Goal: Browse casually: Explore the website without a specific task or goal

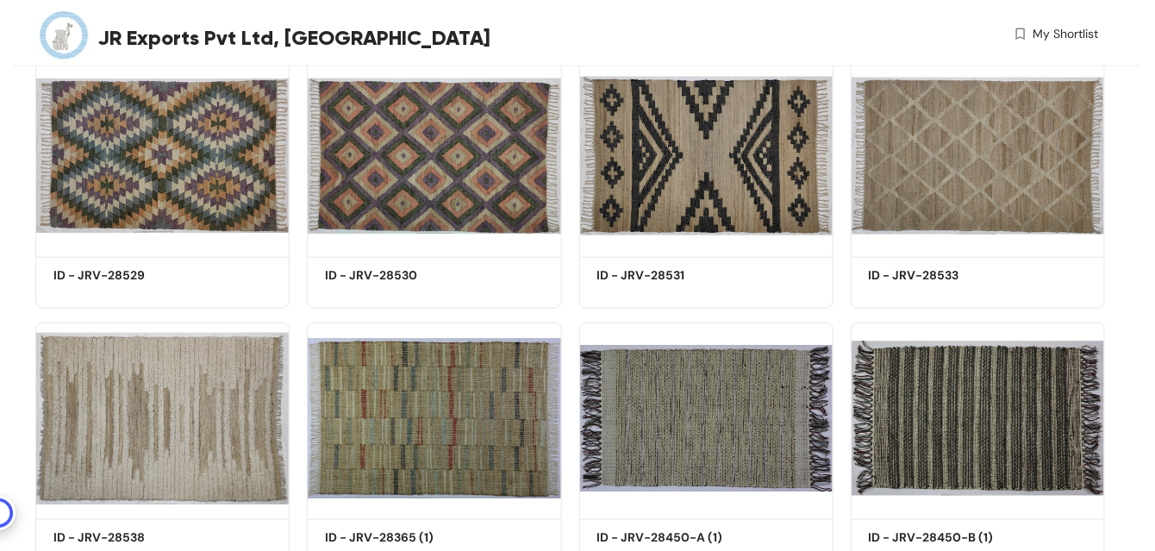
scroll to position [12201, 0]
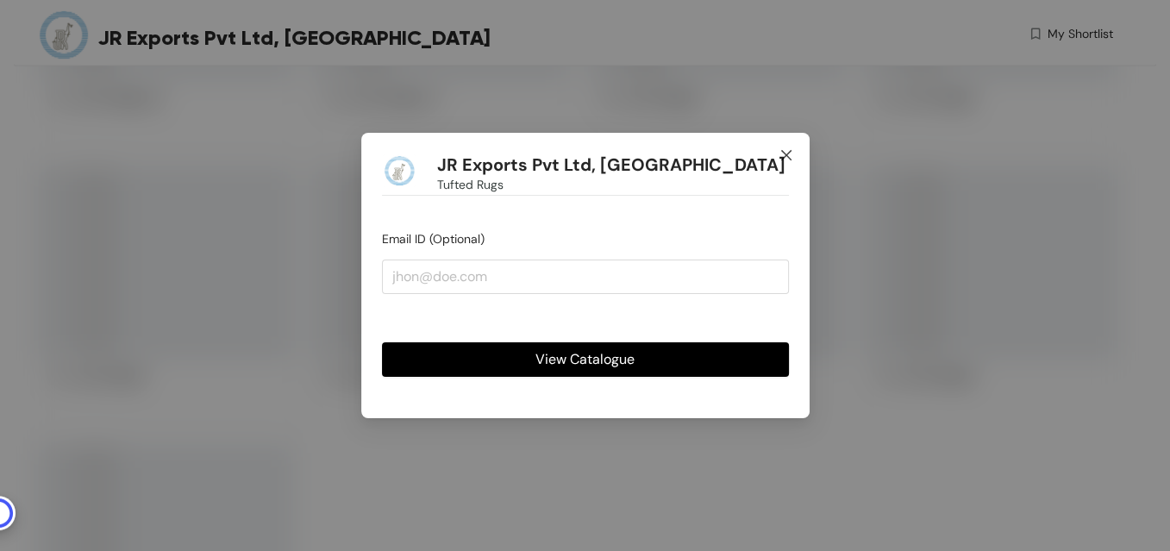
click at [784, 149] on icon "close" at bounding box center [786, 155] width 14 height 14
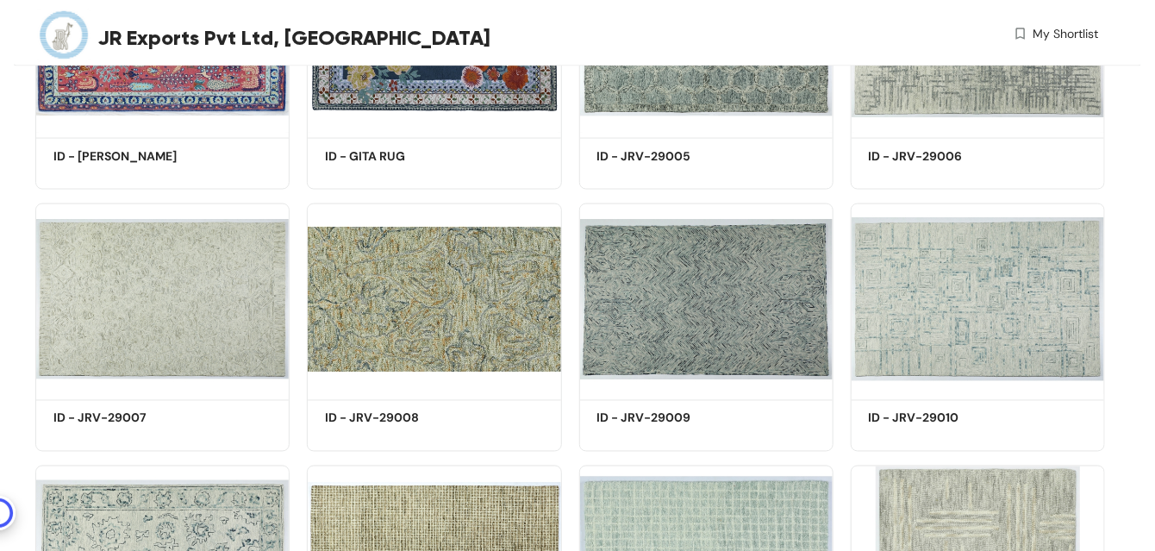
scroll to position [1276, 0]
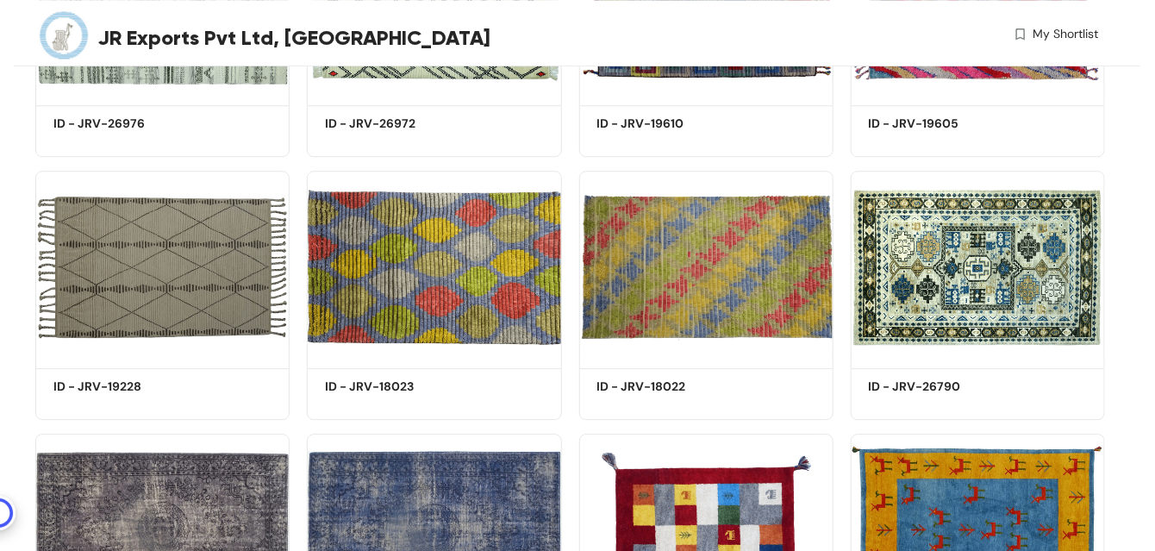
scroll to position [4220, 0]
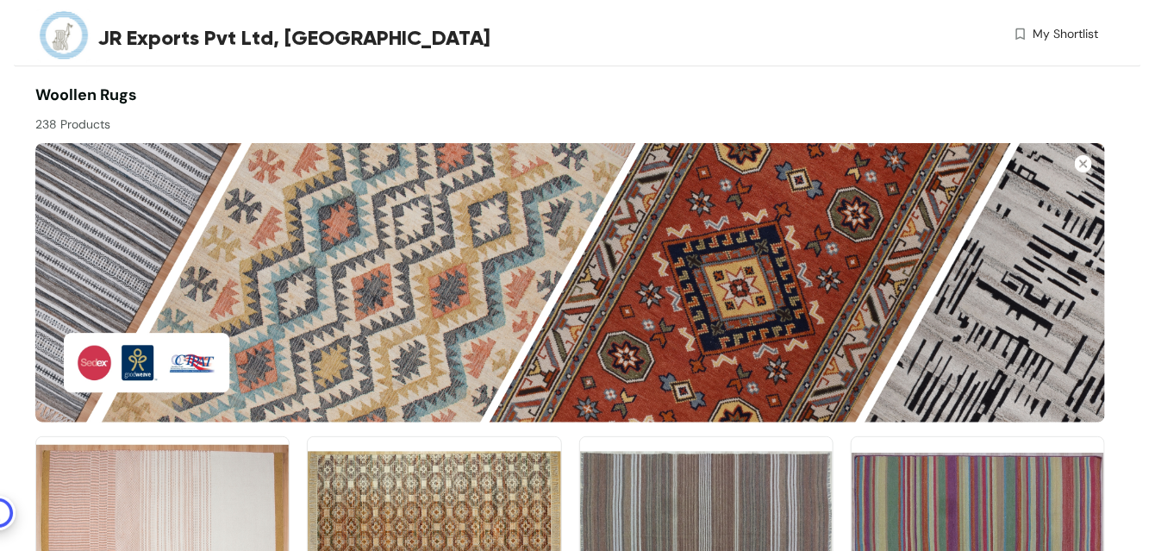
scroll to position [9048, 0]
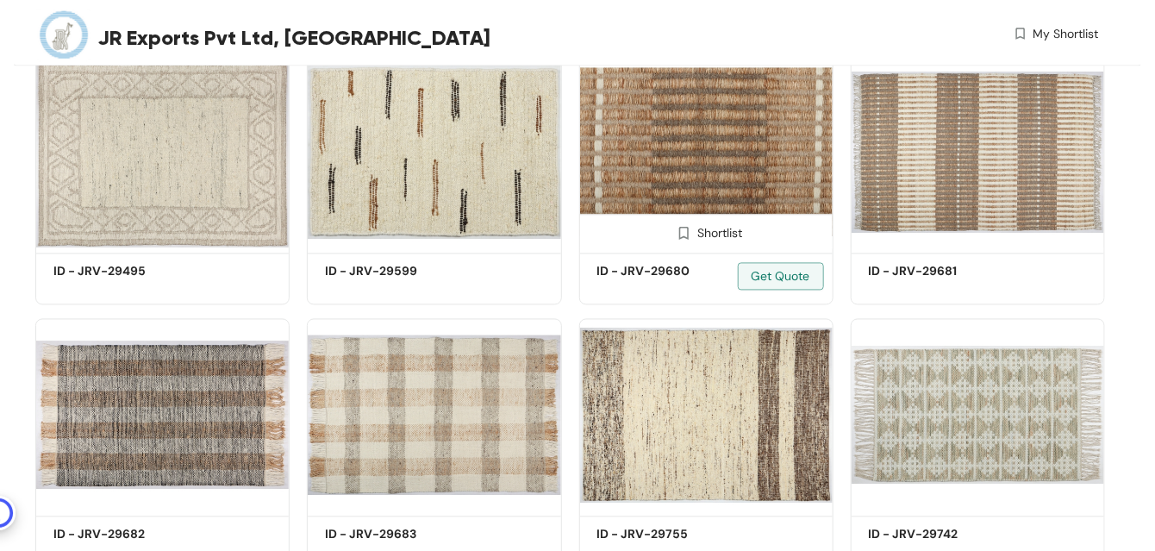
click at [712, 189] on img at bounding box center [706, 152] width 254 height 192
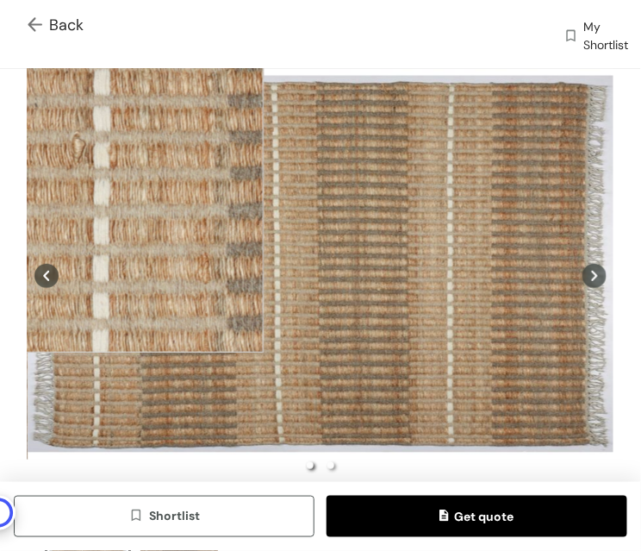
drag, startPoint x: 352, startPoint y: 277, endPoint x: 91, endPoint y: 180, distance: 278.4
click at [91, 180] on div at bounding box center [321, 276] width 586 height 414
click at [92, 180] on div at bounding box center [92, 180] width 345 height 345
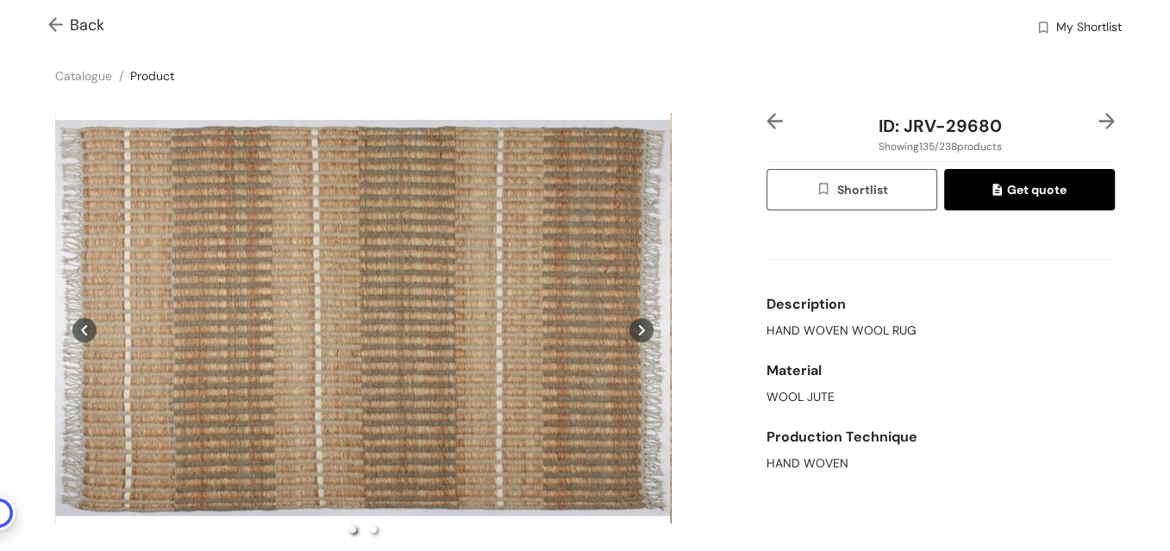
click at [59, 29] on img at bounding box center [59, 26] width 22 height 18
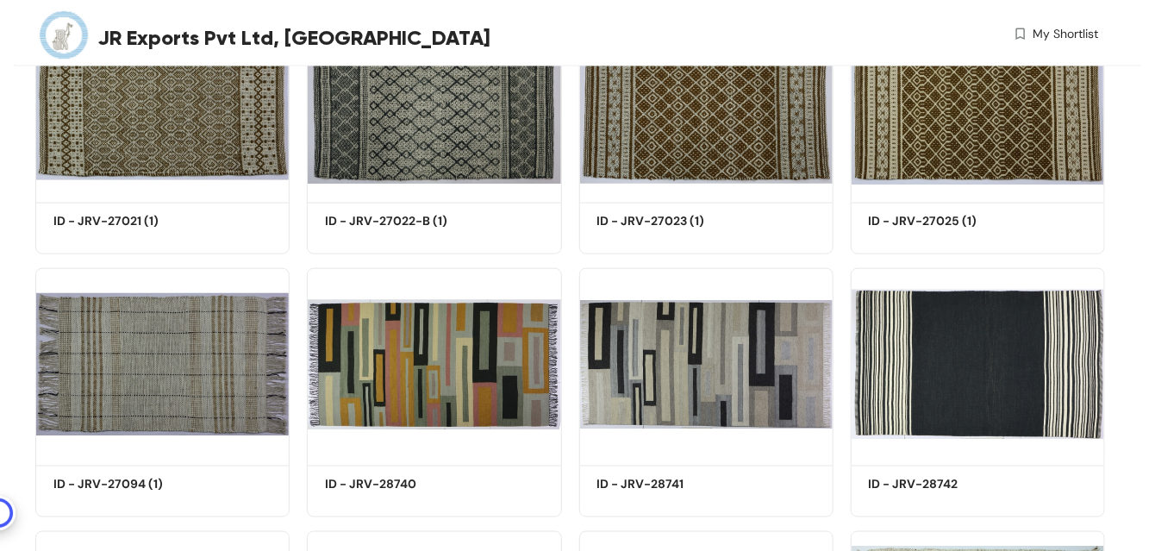
scroll to position [15693, 0]
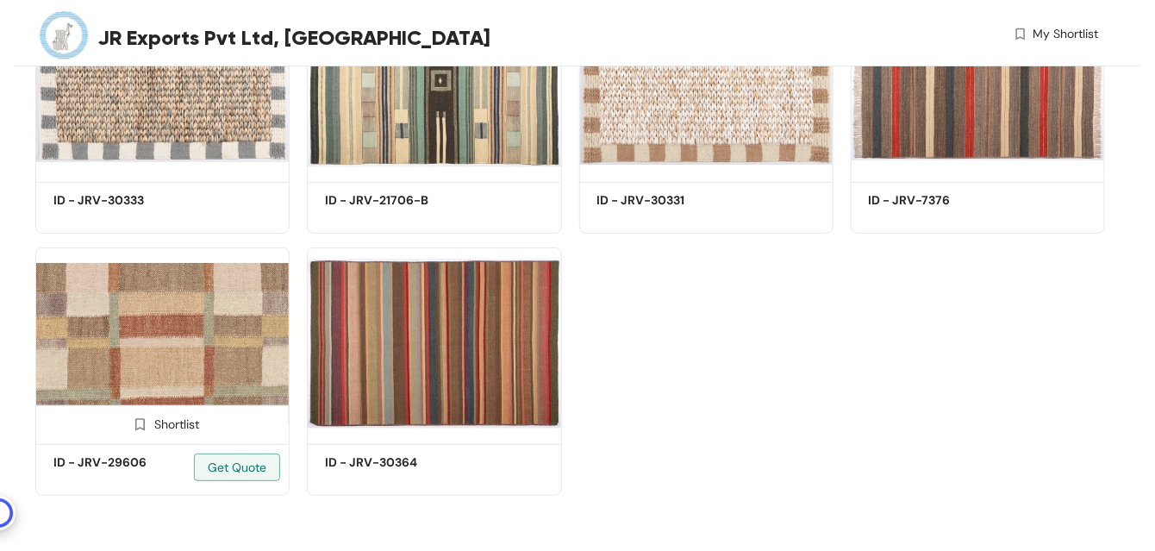
click at [152, 362] on img at bounding box center [162, 343] width 254 height 192
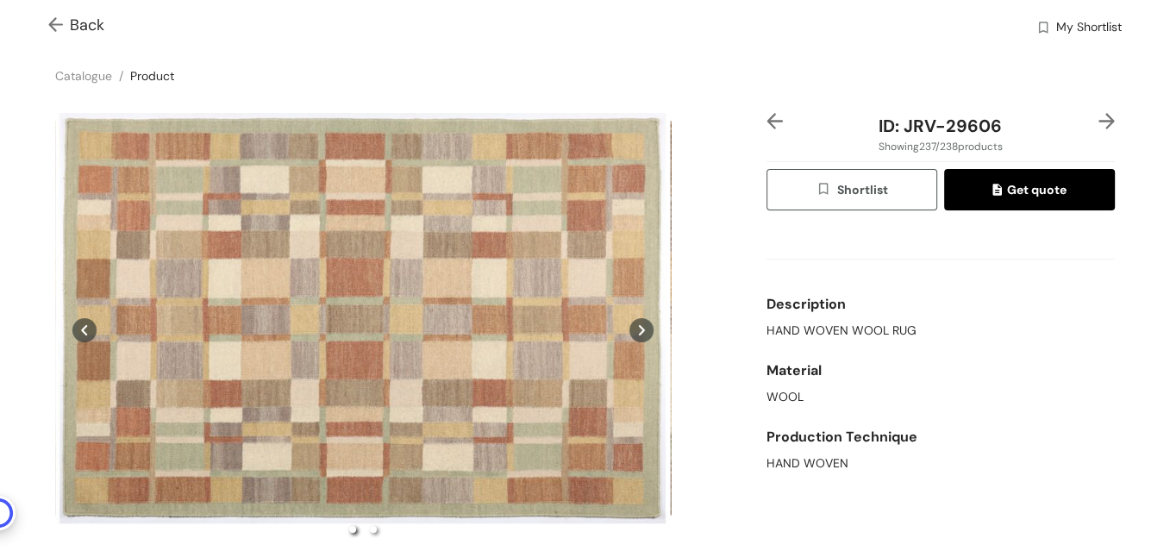
click at [54, 23] on img at bounding box center [59, 26] width 22 height 18
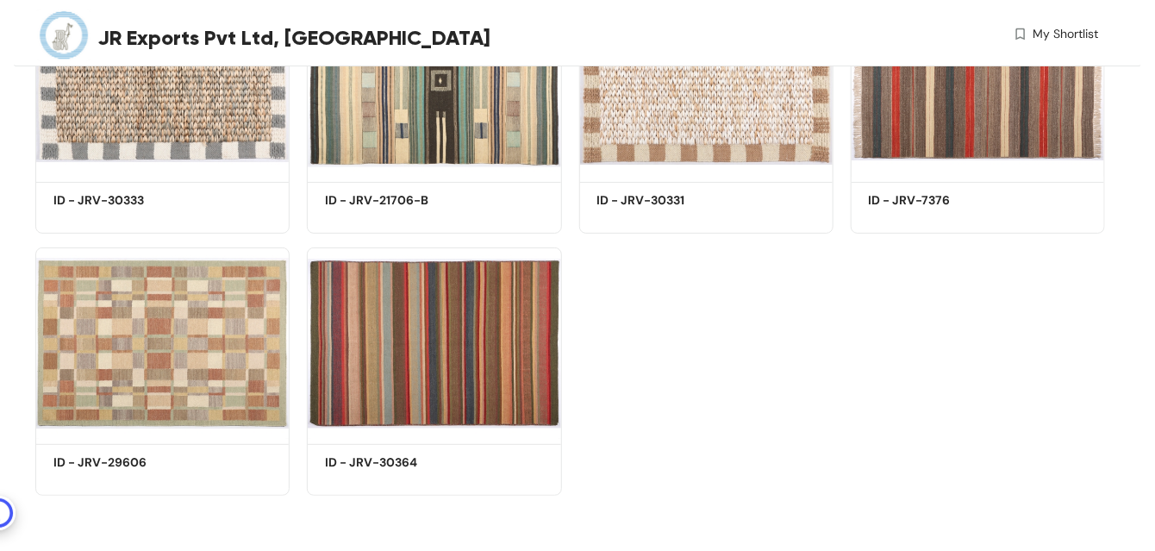
scroll to position [9048, 0]
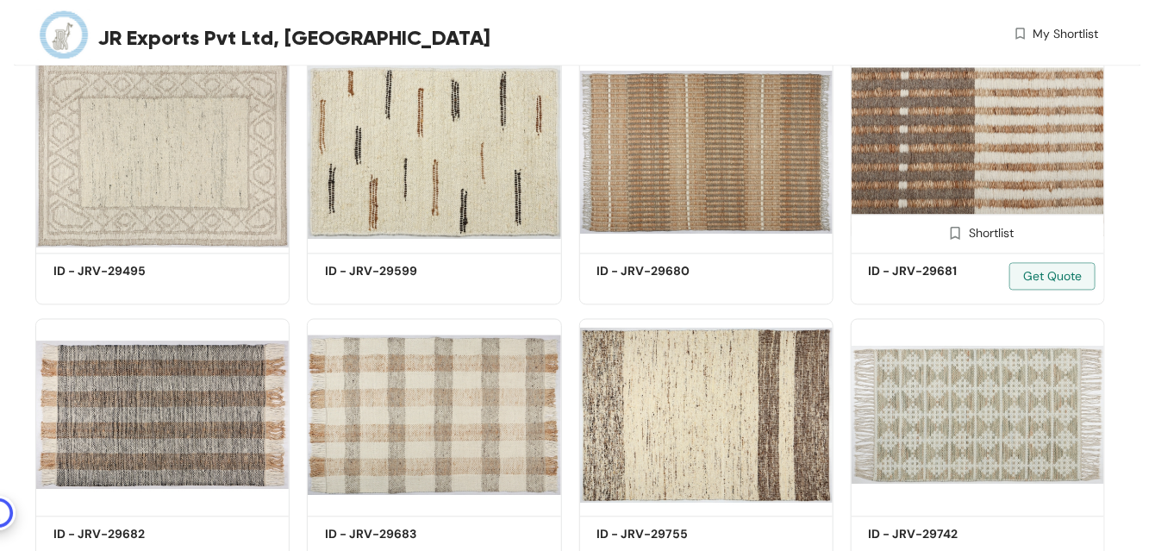
click at [958, 165] on img at bounding box center [978, 152] width 254 height 192
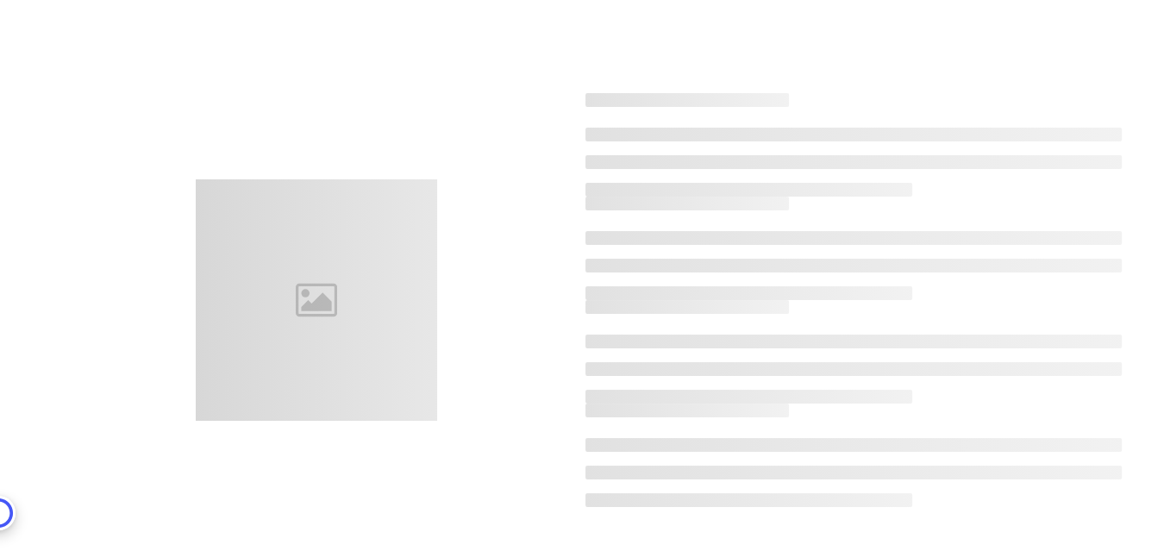
click at [958, 165] on li at bounding box center [853, 162] width 537 height 14
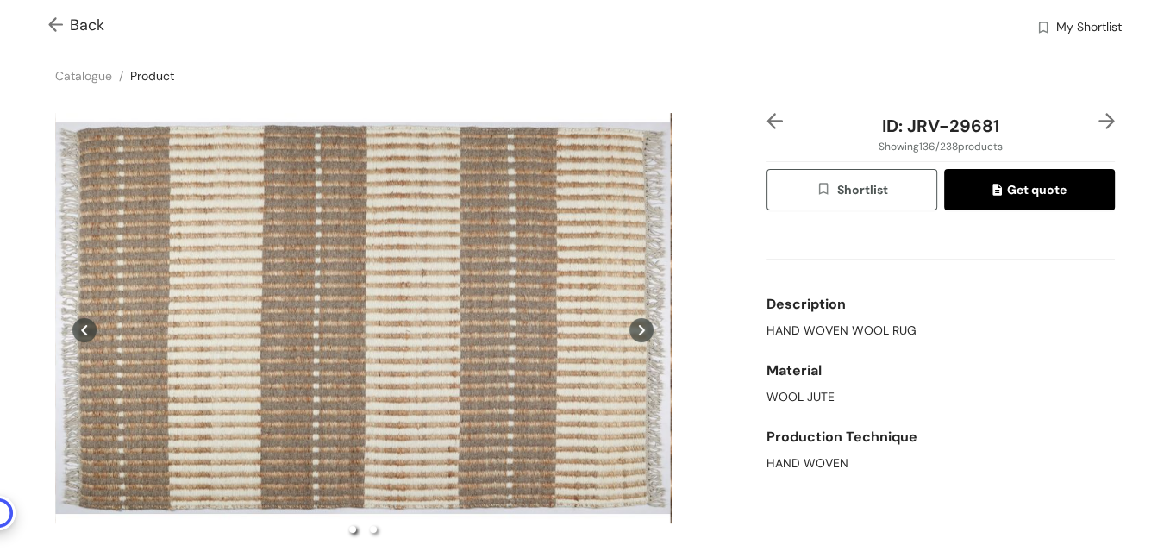
click at [53, 25] on img at bounding box center [59, 26] width 22 height 18
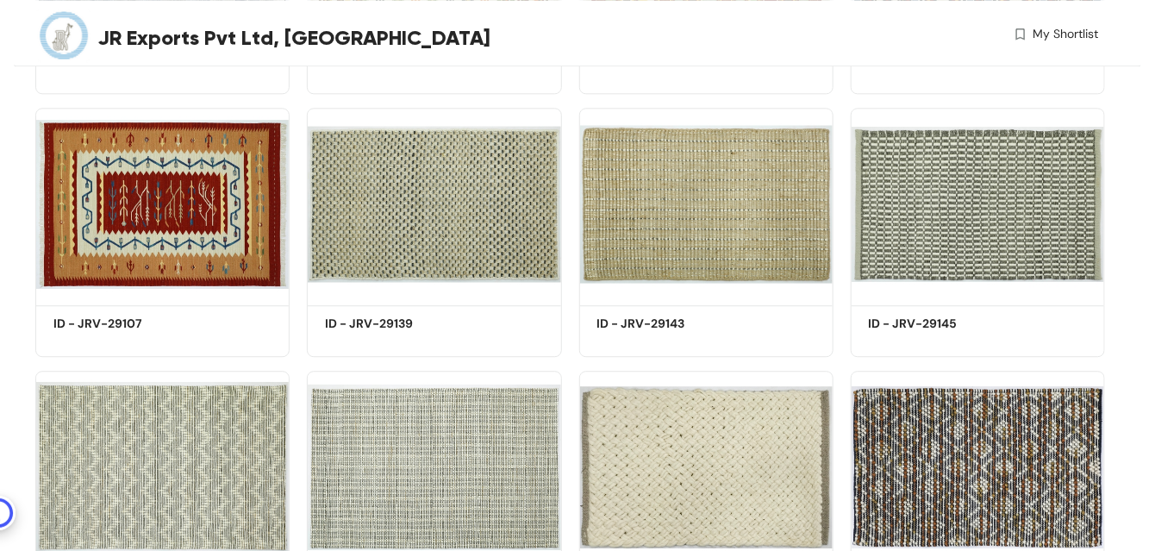
scroll to position [9048, 0]
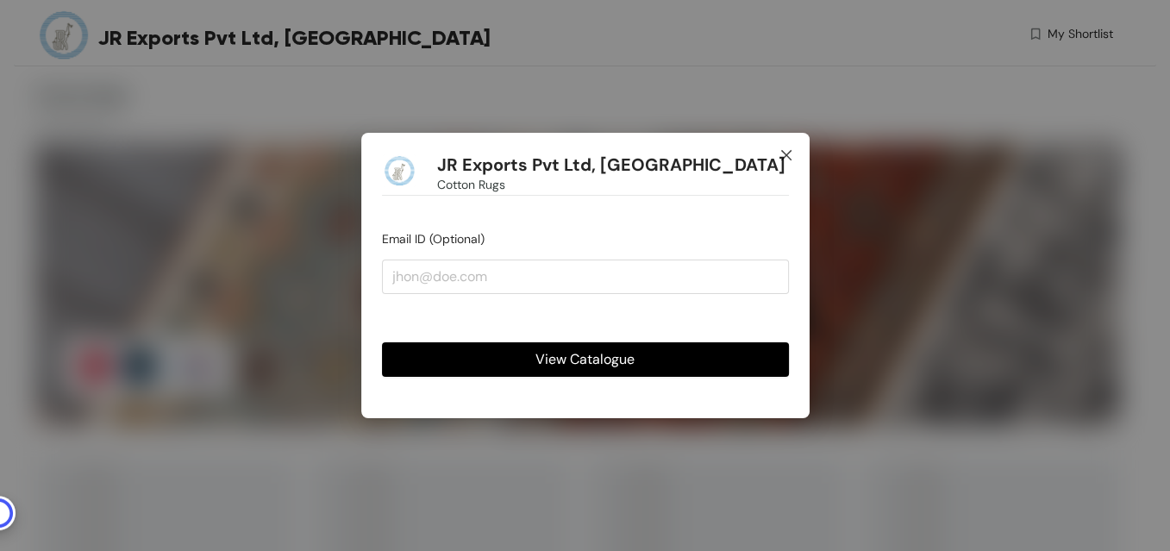
click at [785, 153] on icon "close" at bounding box center [786, 155] width 14 height 14
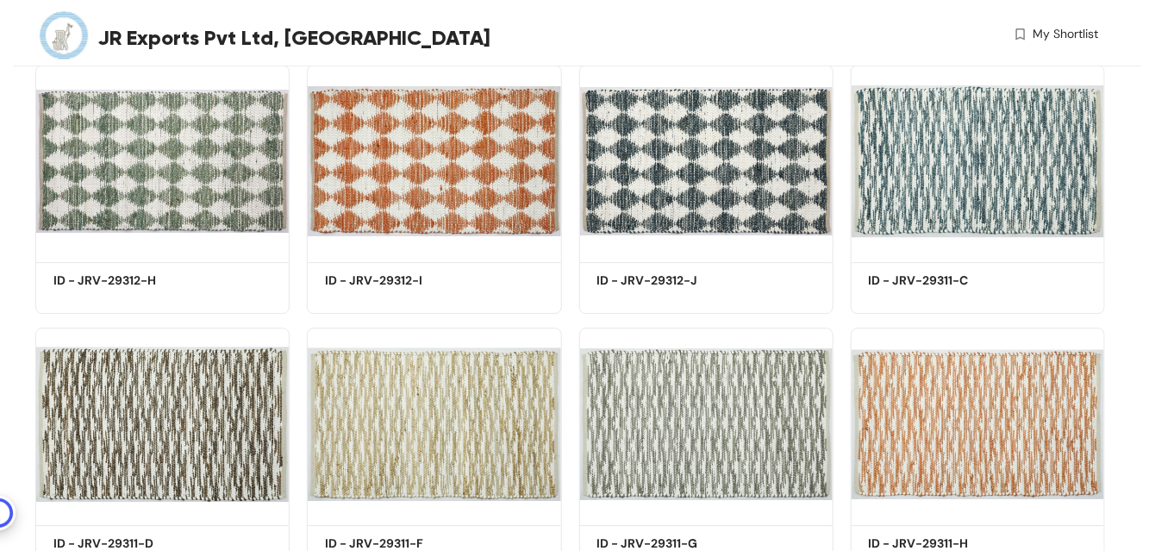
scroll to position [4596, 0]
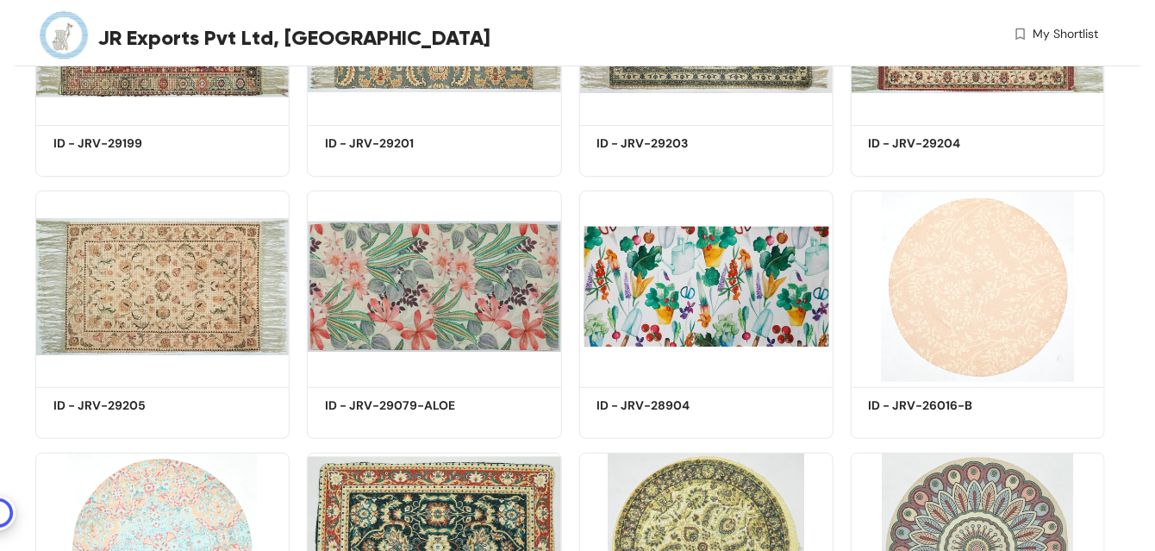
scroll to position [5240, 0]
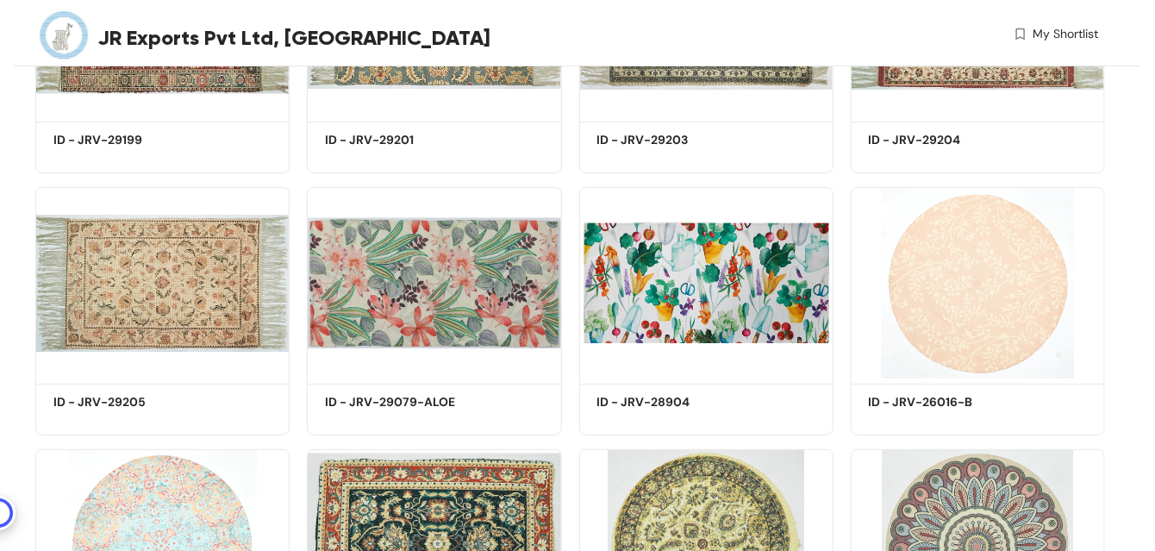
drag, startPoint x: 598, startPoint y: 41, endPoint x: 613, endPoint y: 30, distance: 17.9
click at [613, 30] on div "My Shortlist" at bounding box center [833, 37] width 532 height 25
click at [623, 65] on div "JR Exports Pvt Ltd, Varanasi My Shortlist" at bounding box center [566, 37] width 1063 height 75
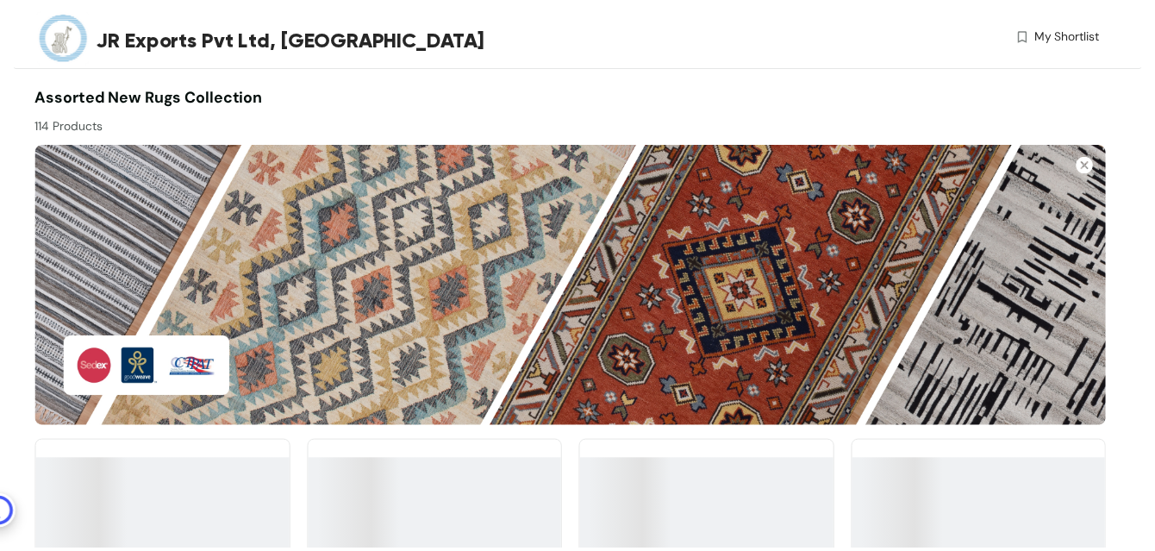
scroll to position [5237, 0]
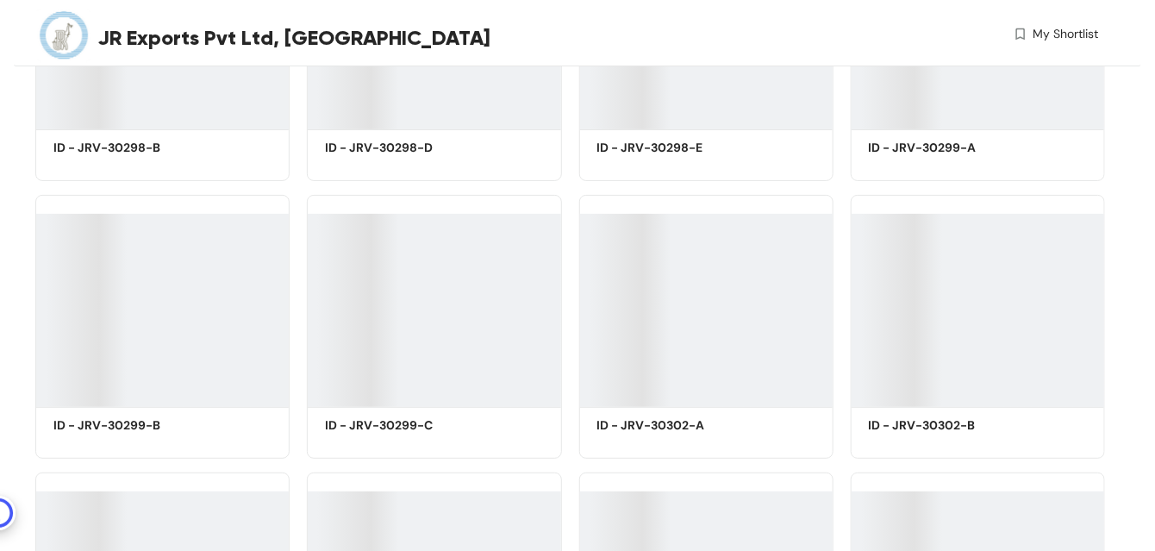
click at [708, 196] on div at bounding box center [706, 301] width 254 height 212
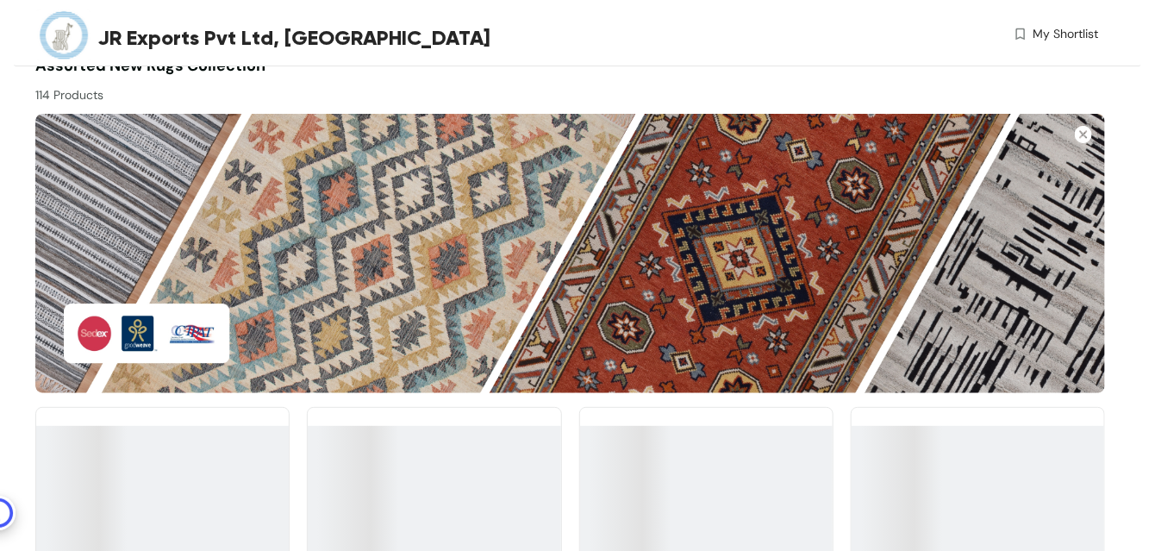
scroll to position [0, 0]
